Goal: Find specific page/section: Find specific page/section

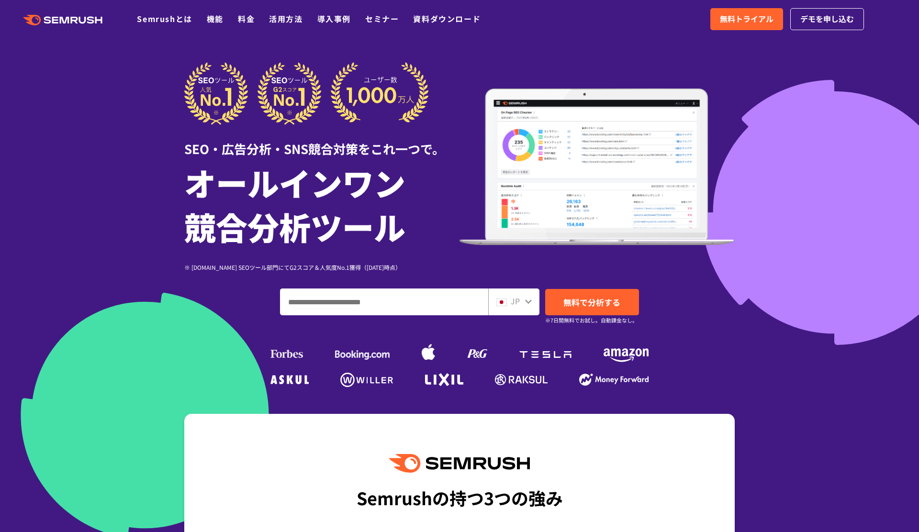
click at [85, 16] on icon ".cls {fill: #FF642D;}" at bounding box center [64, 20] width 108 height 11
click at [70, 24] on icon ".cls {fill: #FF642D;}" at bounding box center [64, 20] width 108 height 11
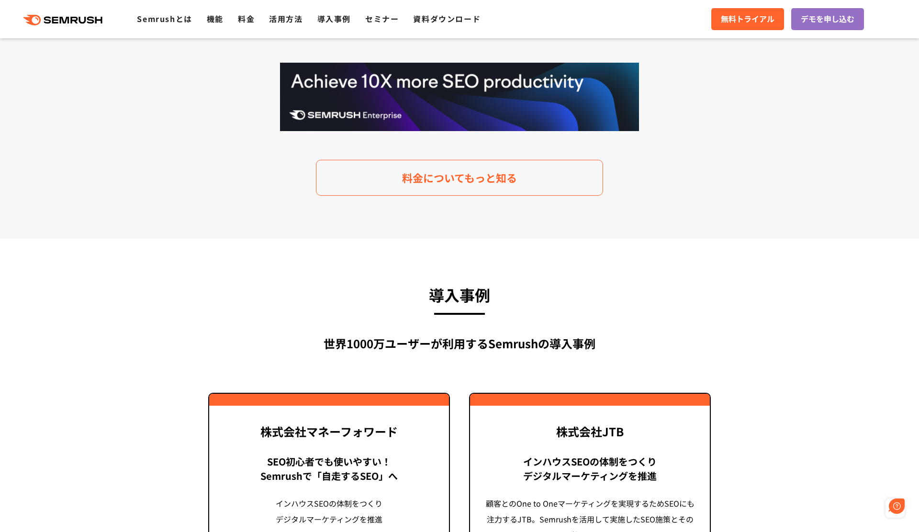
scroll to position [1993, 0]
